Goal: Complete application form

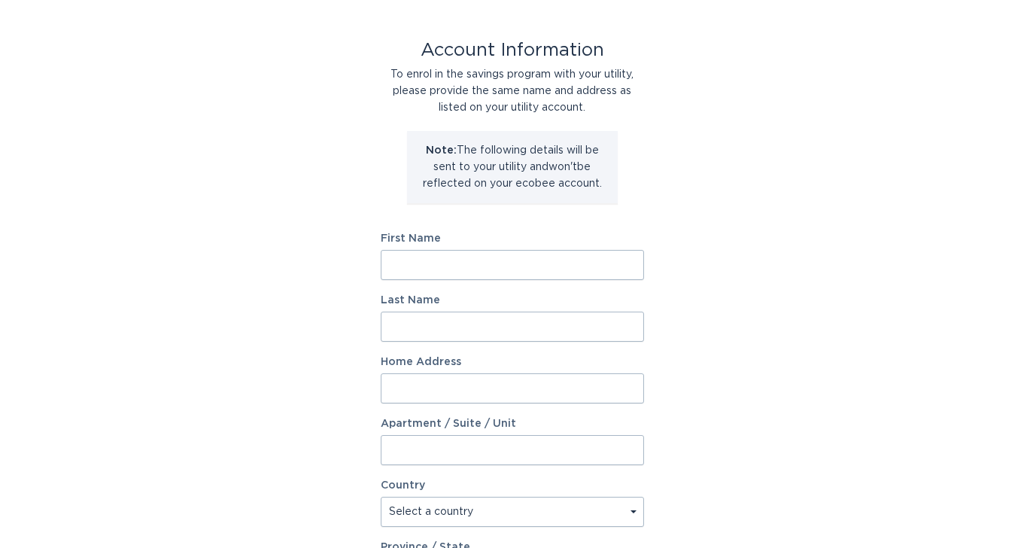
scroll to position [61, 0]
type input "[PERSON_NAME]"
type input "Judge"
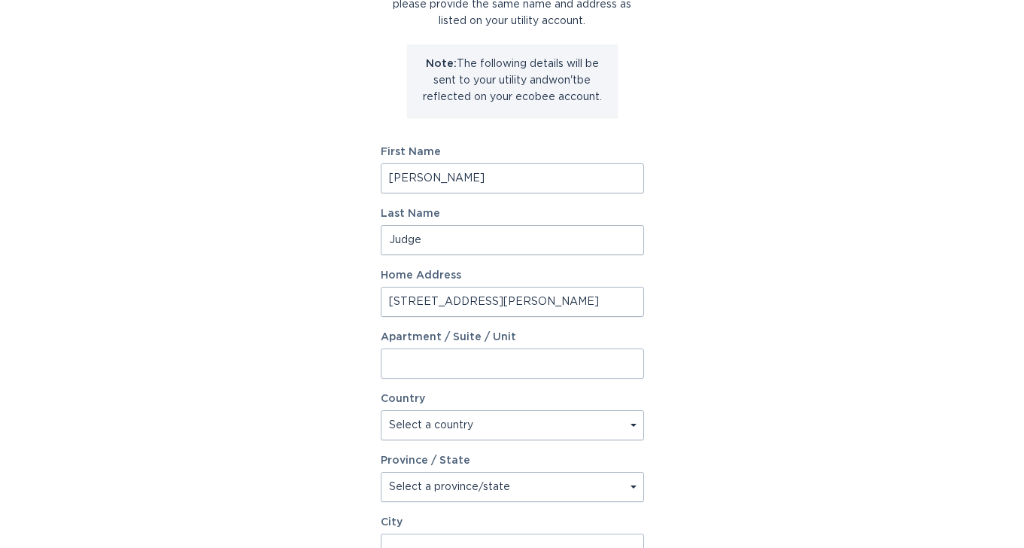
scroll to position [149, 0]
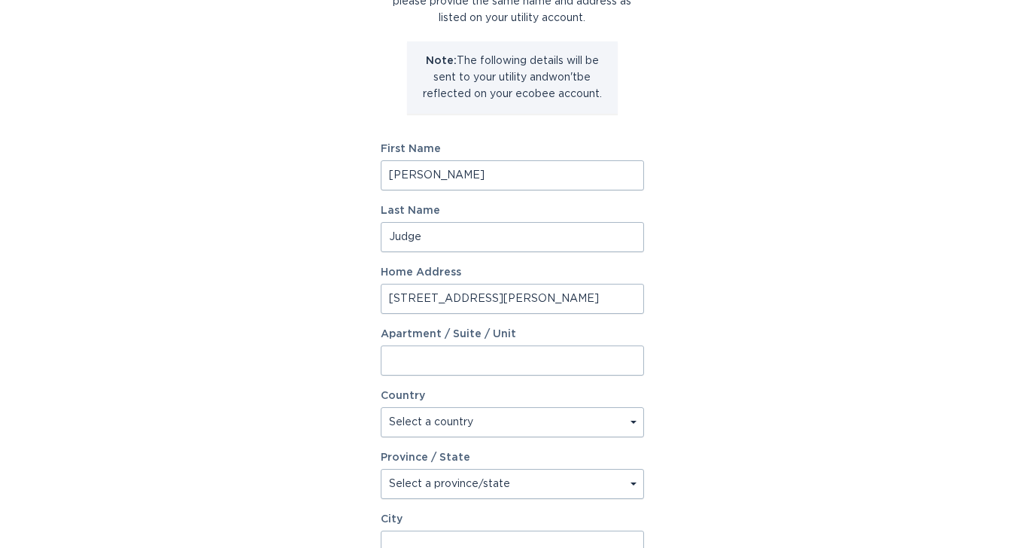
type input "[STREET_ADDRESS][PERSON_NAME]"
select select "US"
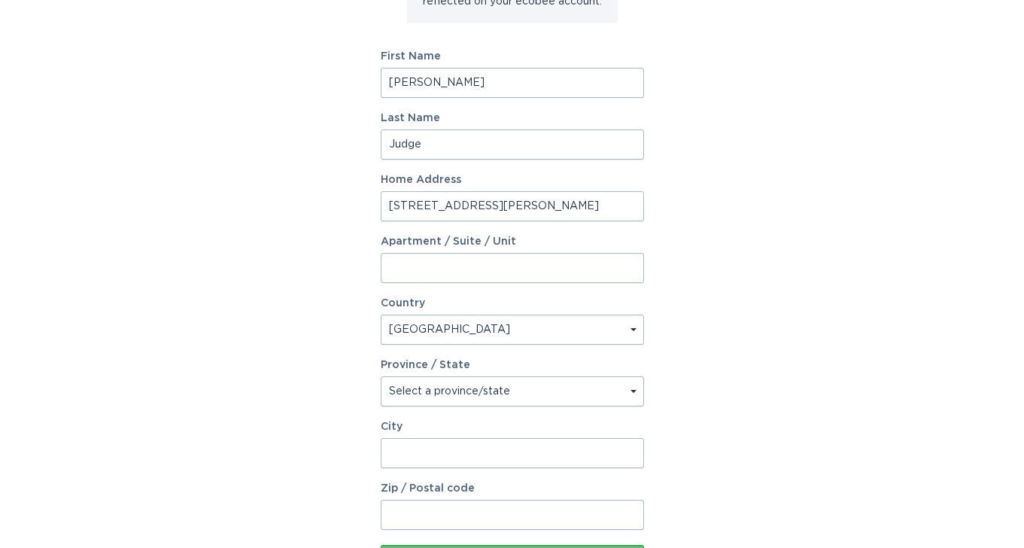
scroll to position [287, 0]
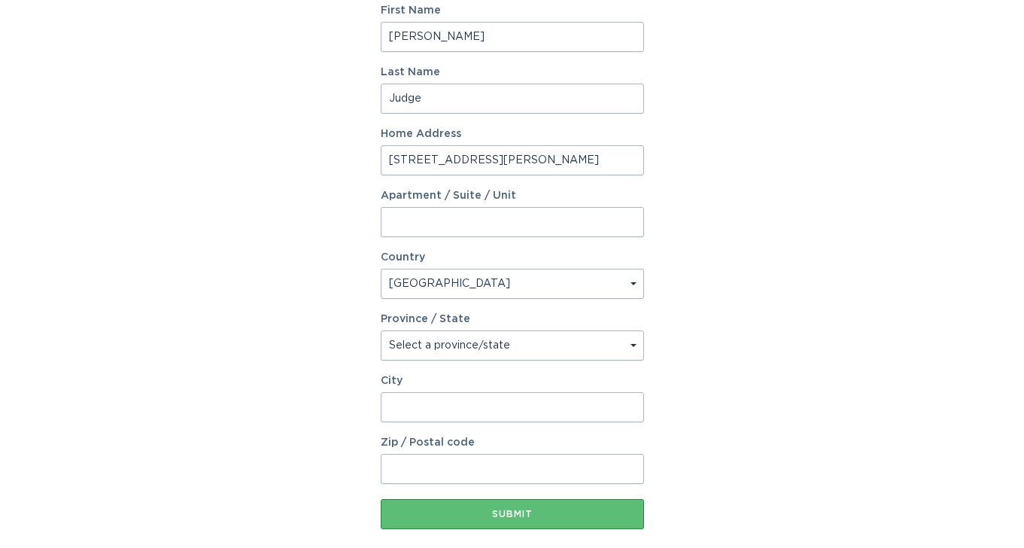
select select "MA"
type input "[GEOGRAPHIC_DATA]"
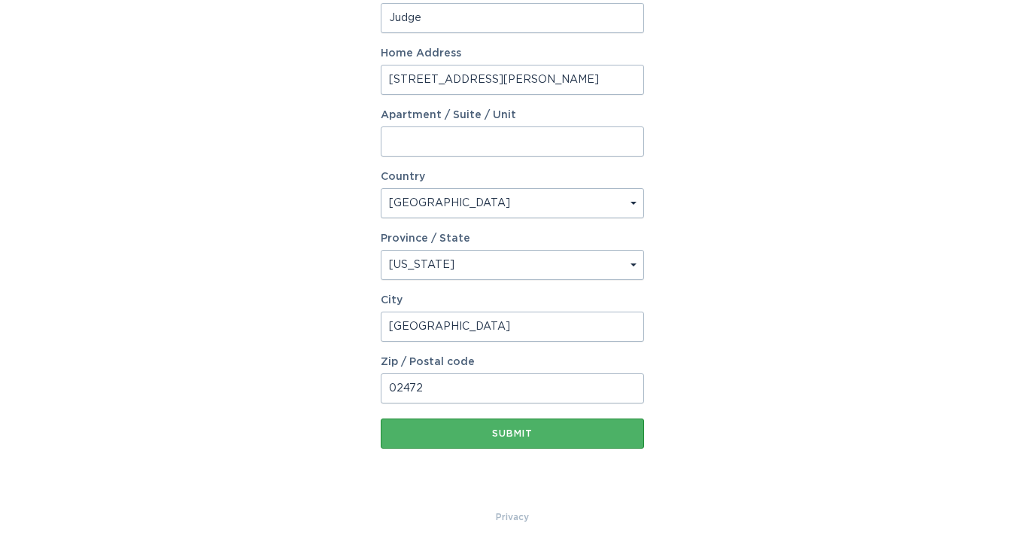
scroll to position [368, 0]
type input "02472"
click at [543, 435] on div "Submit" at bounding box center [512, 433] width 248 height 9
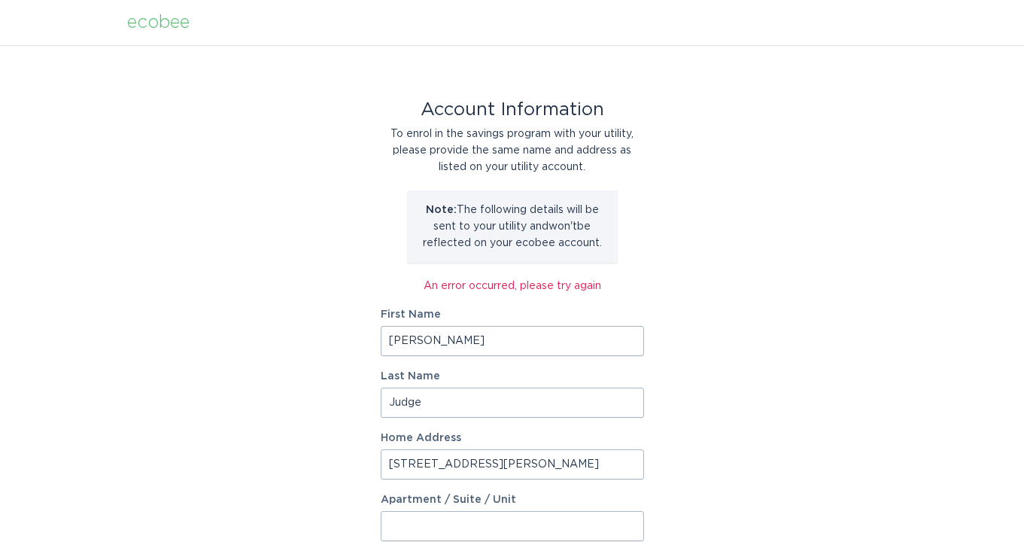
scroll to position [0, 0]
click at [422, 341] on input "[PERSON_NAME]" at bounding box center [512, 341] width 263 height 30
